Goal: Task Accomplishment & Management: Manage account settings

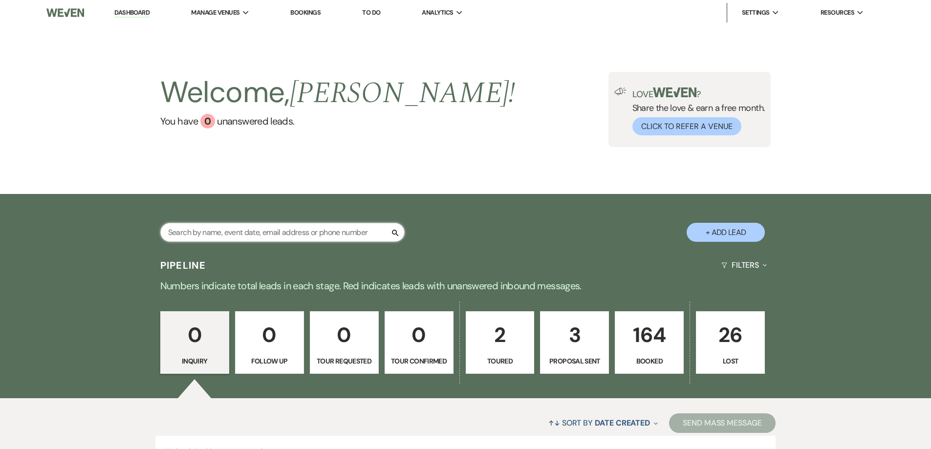
click at [285, 235] on input "text" at bounding box center [282, 232] width 244 height 19
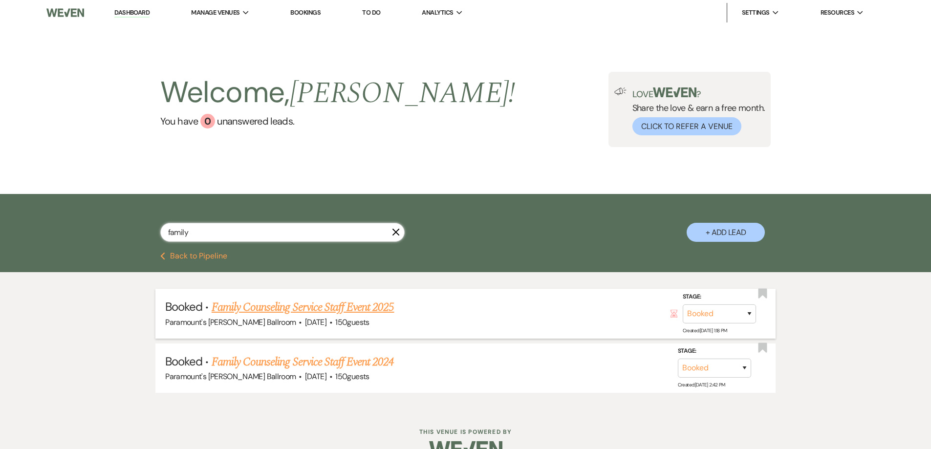
type input "family"
click at [298, 306] on link "Family Counseling Service Staff Event 2025" at bounding box center [303, 308] width 183 height 18
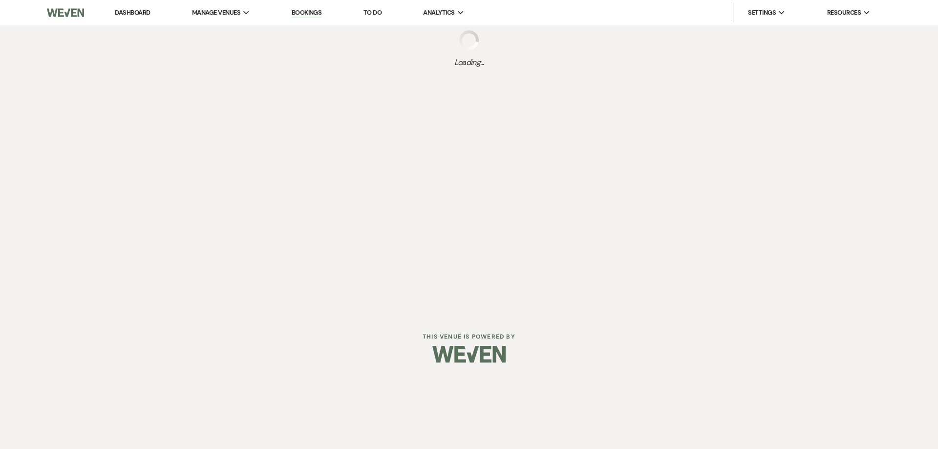
select select "20"
select select "13"
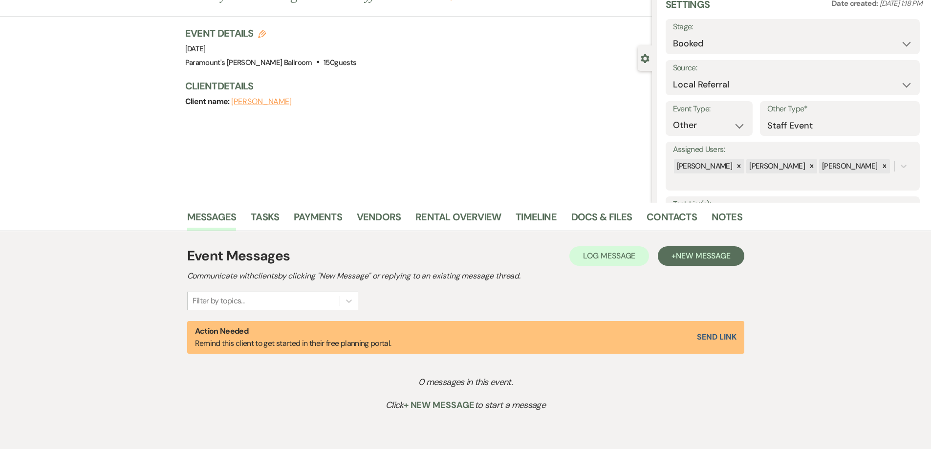
scroll to position [98, 0]
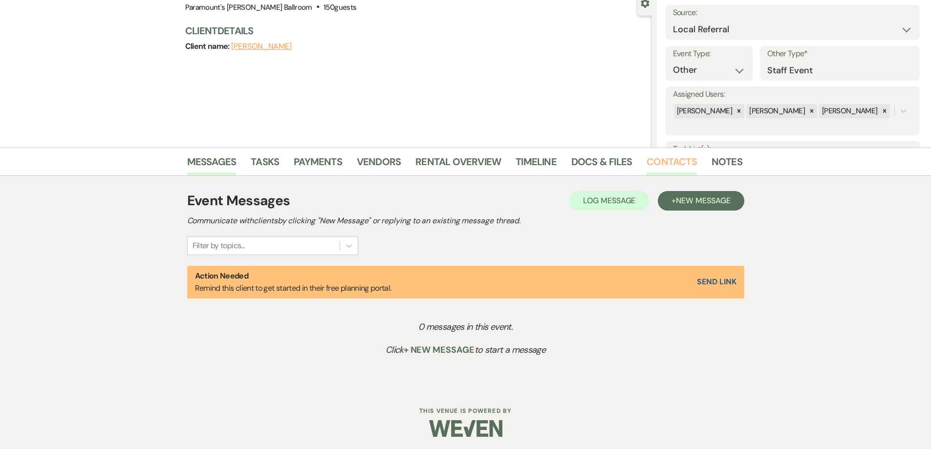
click at [665, 166] on link "Contacts" at bounding box center [672, 165] width 50 height 22
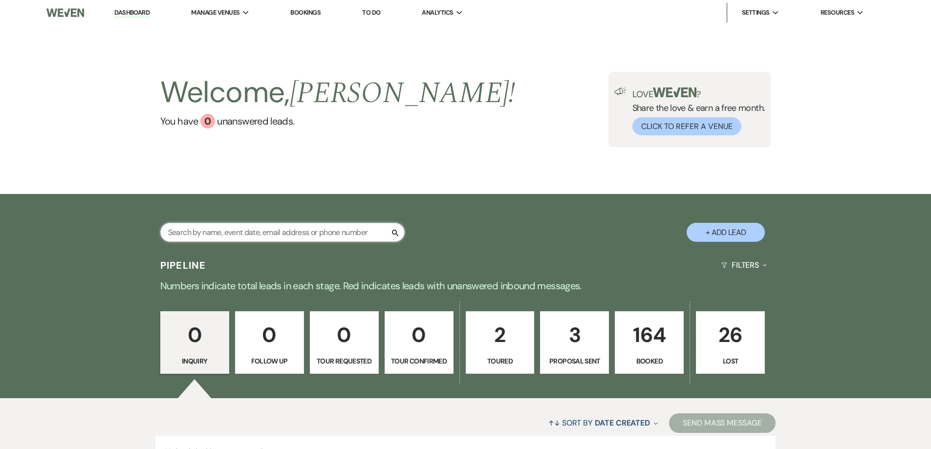
drag, startPoint x: 0, startPoint y: 0, endPoint x: 243, endPoint y: 238, distance: 339.8
click at [243, 238] on input "text" at bounding box center [282, 232] width 244 height 19
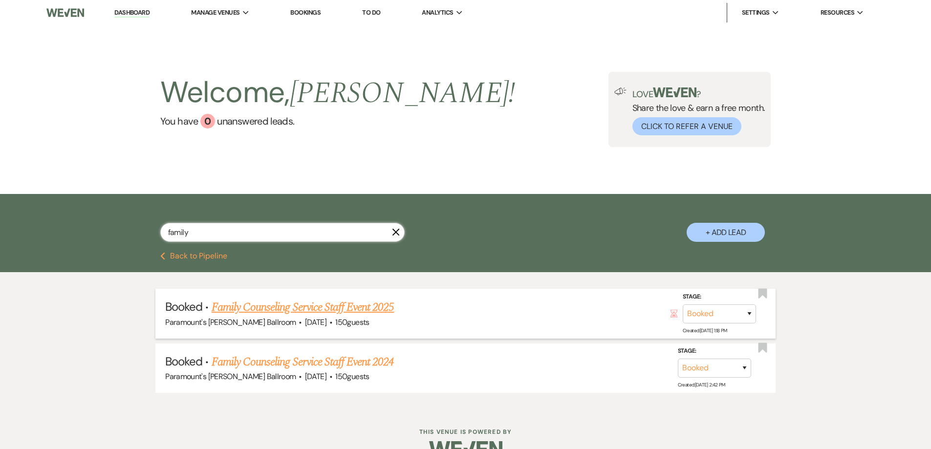
type input "family"
click at [256, 303] on link "Family Counseling Service Staff Event 2025" at bounding box center [303, 308] width 183 height 18
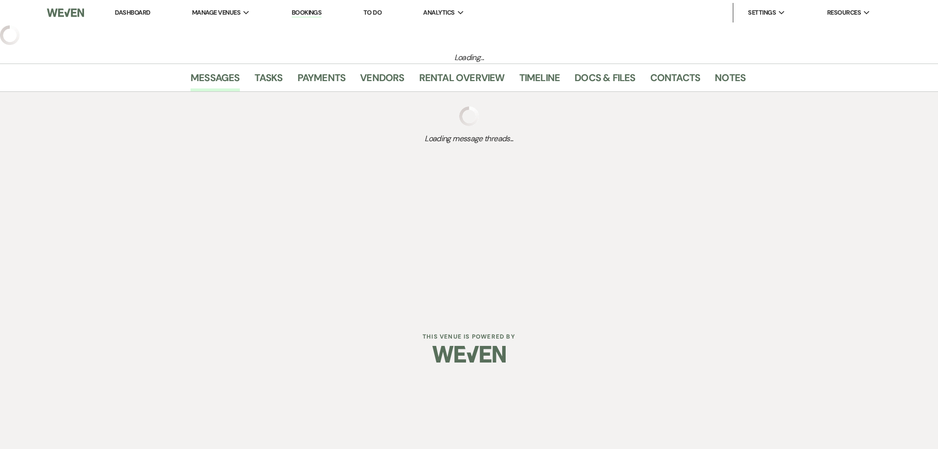
select select "20"
select select "13"
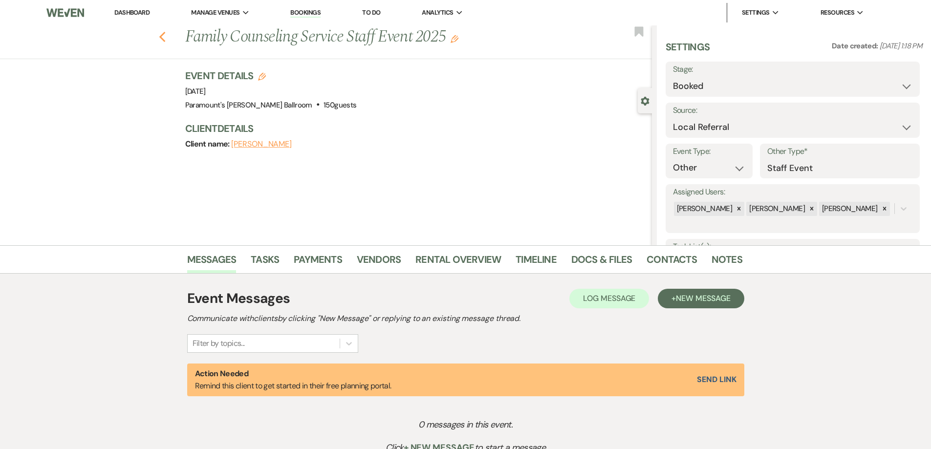
click at [166, 40] on icon "Previous" at bounding box center [162, 37] width 7 height 12
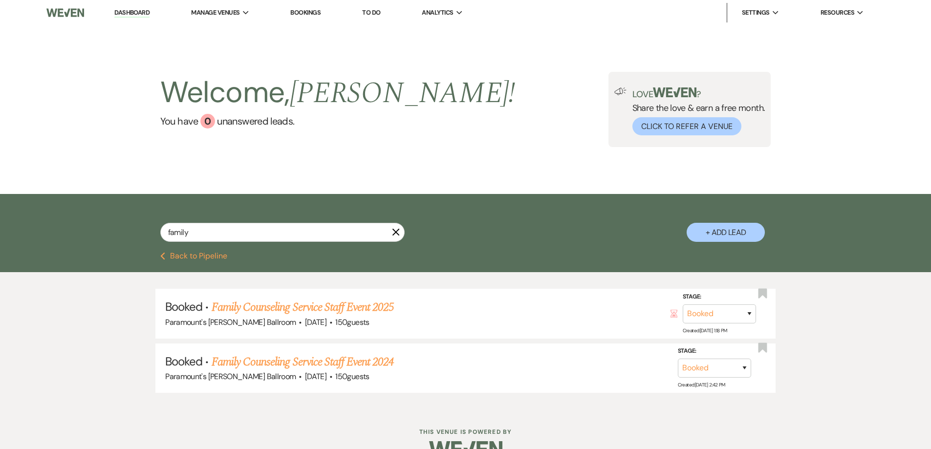
click at [396, 232] on icon "X" at bounding box center [396, 232] width 8 height 8
